Goal: Find specific page/section: Find specific page/section

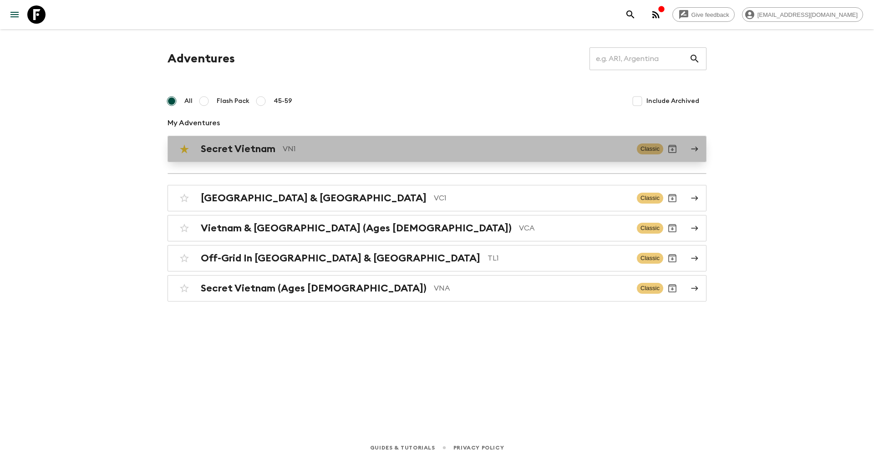
click at [245, 146] on h2 "Secret Vietnam" at bounding box center [238, 149] width 75 height 12
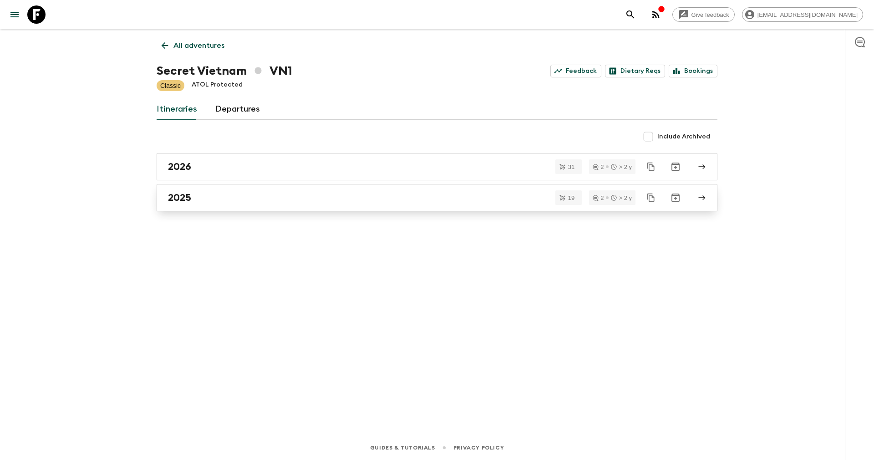
click at [190, 197] on h2 "2025" at bounding box center [179, 198] width 23 height 12
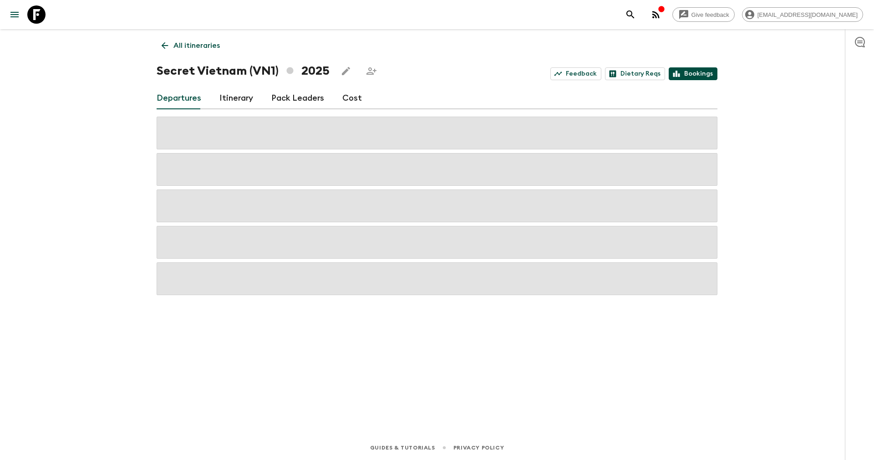
click at [712, 72] on link "Bookings" at bounding box center [693, 73] width 49 height 13
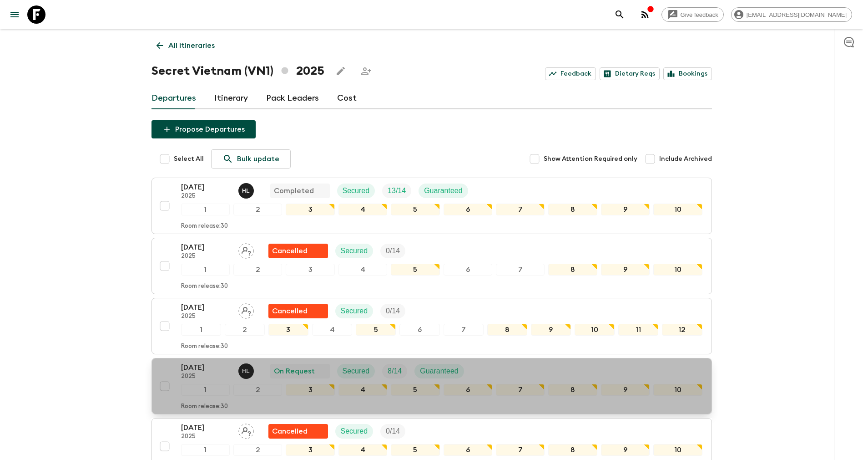
click at [210, 374] on p "2025" at bounding box center [206, 376] width 50 height 7
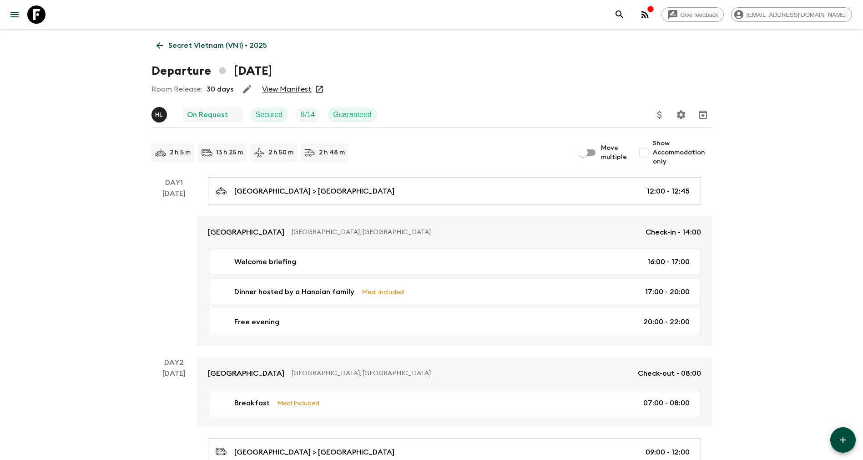
click at [286, 88] on link "View Manifest" at bounding box center [287, 89] width 50 height 9
